Goal: Check status: Check status

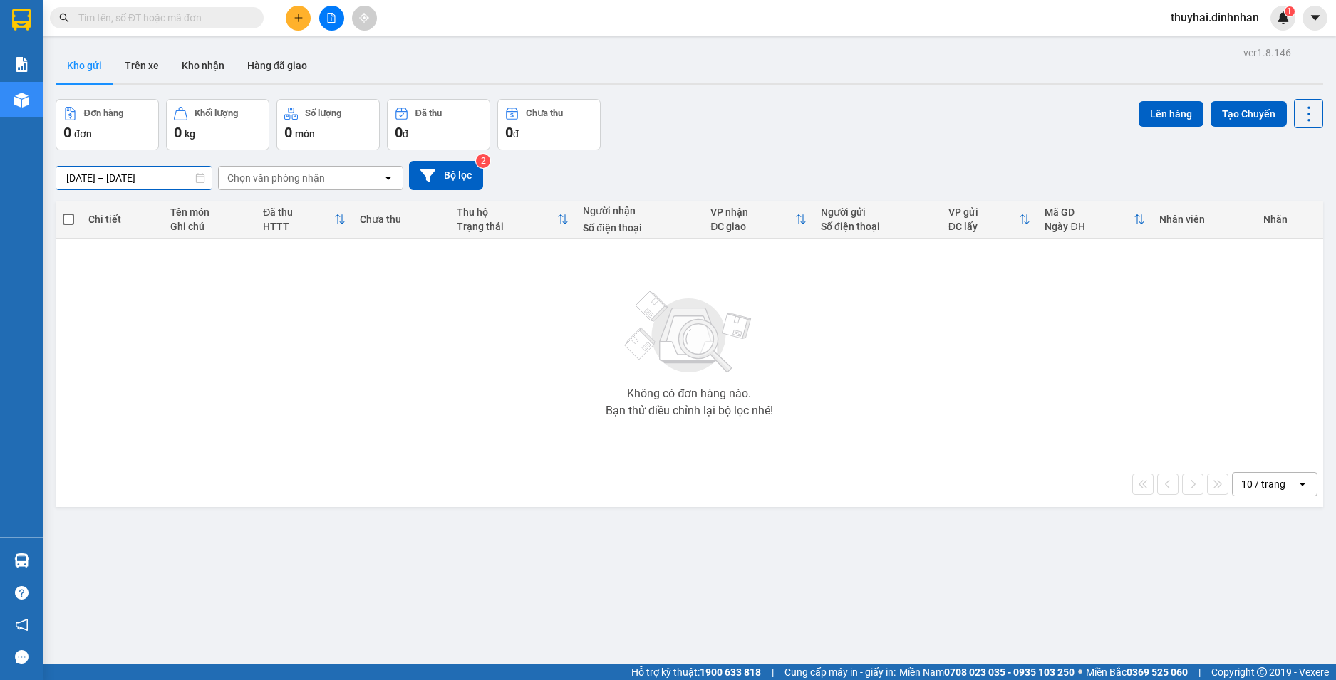
click at [192, 179] on input "[DATE] – [DATE]" at bounding box center [133, 178] width 155 height 23
click at [132, 54] on button "Trên xe" at bounding box center [141, 65] width 57 height 34
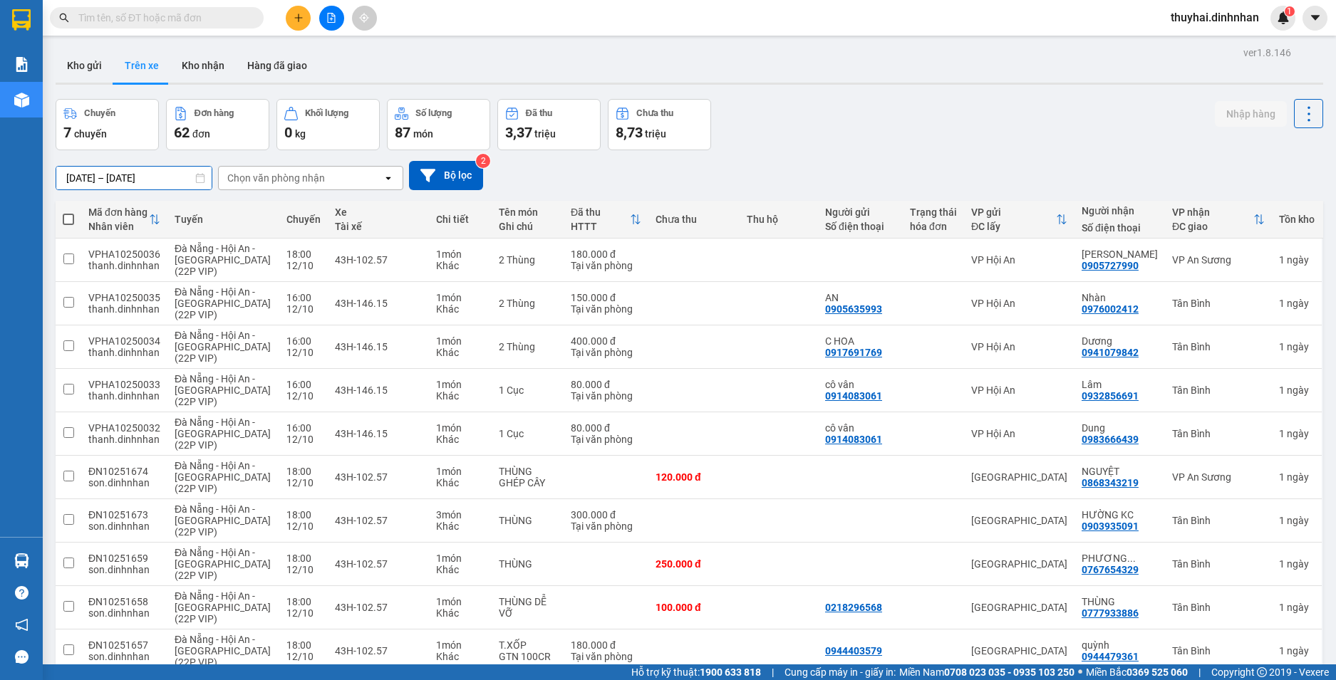
click at [191, 174] on input "[DATE] – [DATE]" at bounding box center [133, 178] width 155 height 23
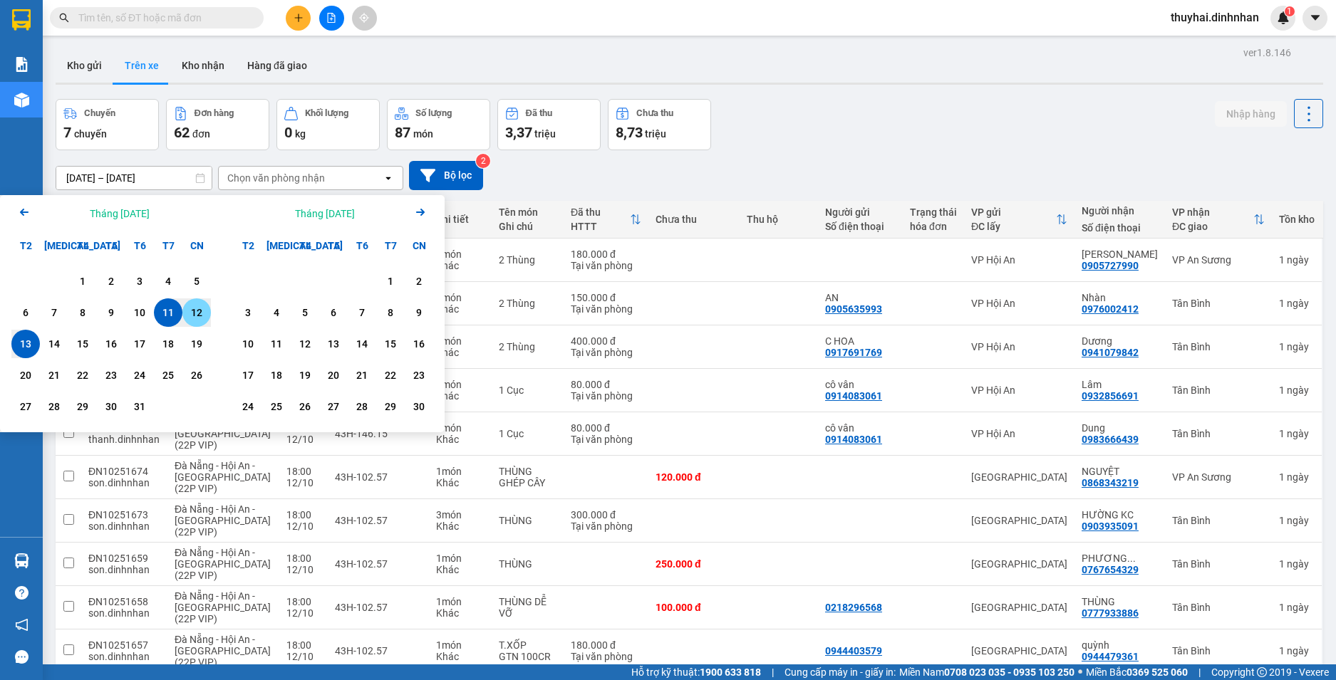
click at [195, 311] on div "12" at bounding box center [197, 312] width 20 height 17
click at [12, 351] on div "13" at bounding box center [25, 344] width 28 height 28
type input "[DATE] – [DATE]"
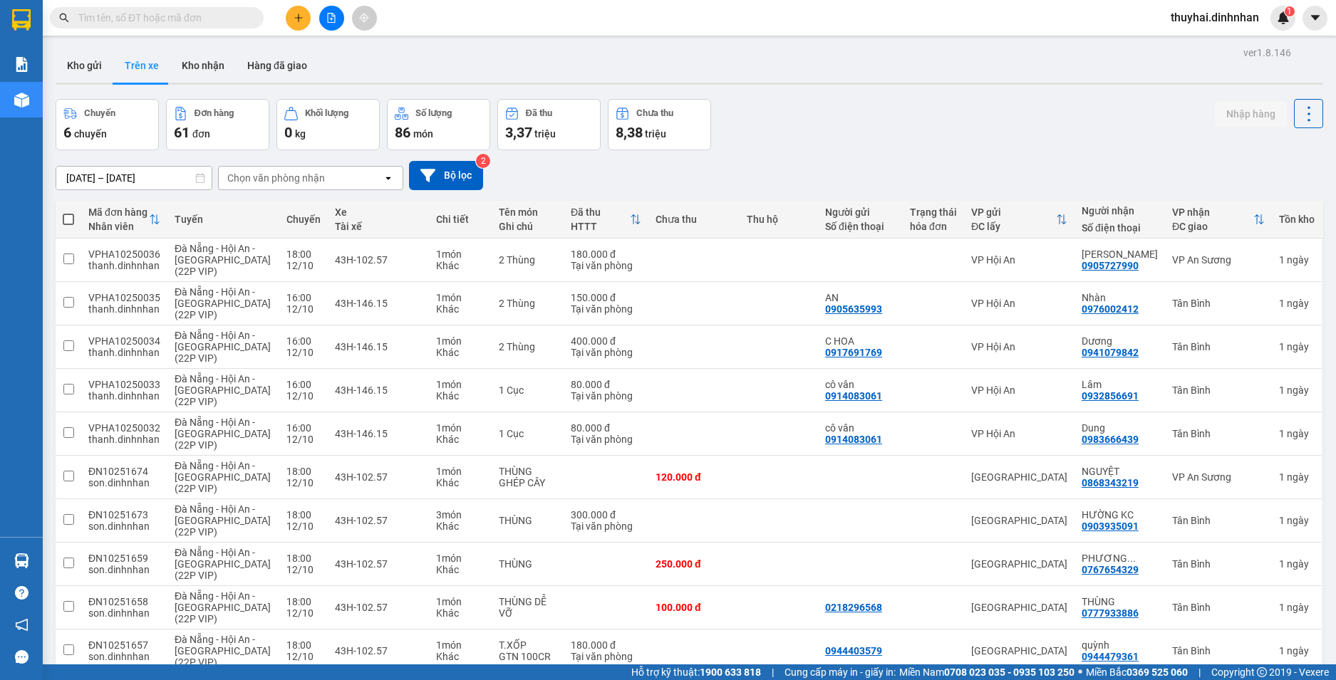
click at [383, 181] on icon "open" at bounding box center [387, 177] width 11 height 11
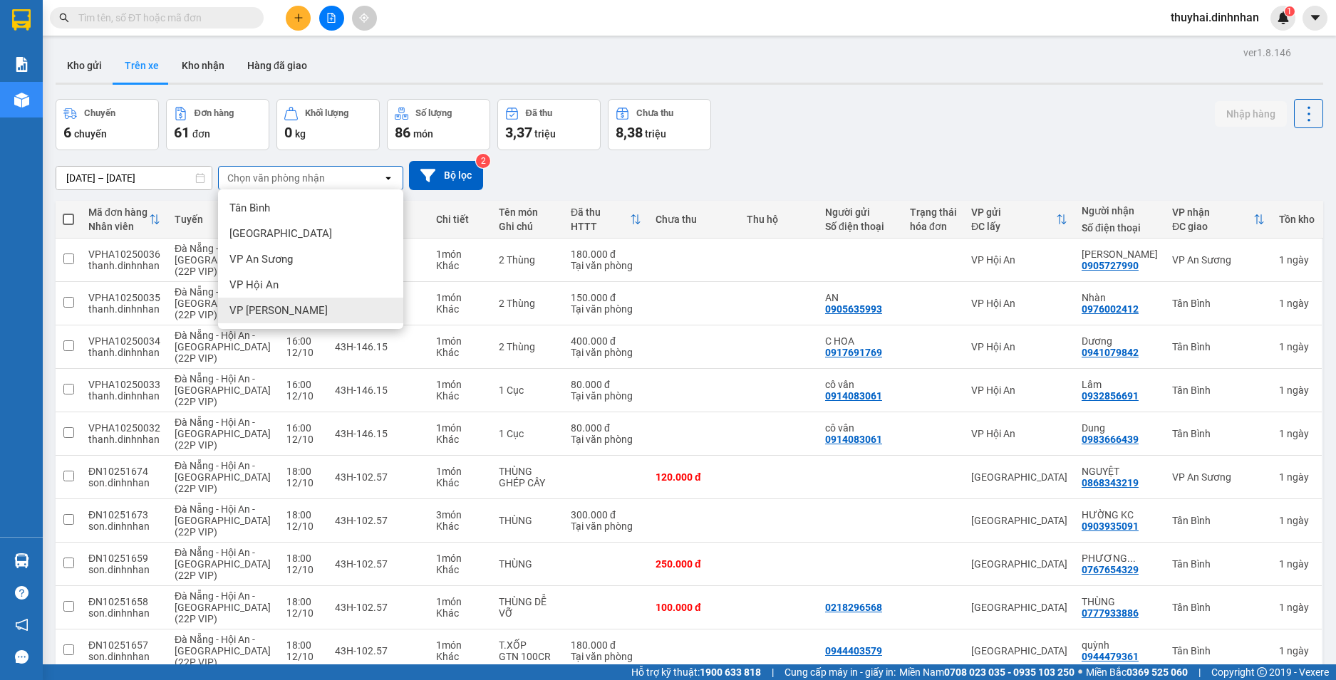
click at [333, 301] on div "VP [PERSON_NAME]" at bounding box center [310, 311] width 185 height 26
